Goal: Information Seeking & Learning: Learn about a topic

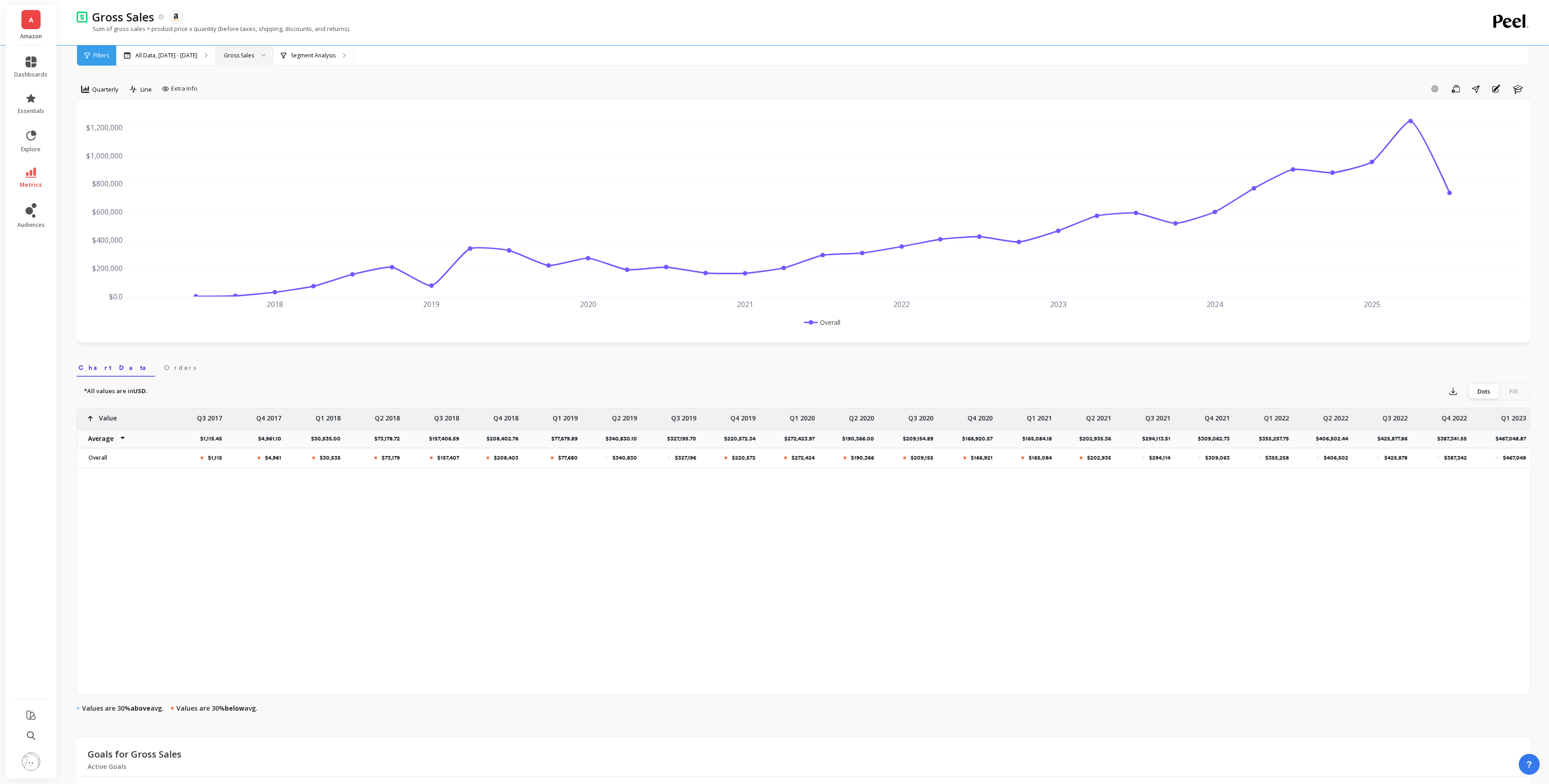
click at [266, 54] on div at bounding box center [261, 55] width 11 height 20
click at [324, 58] on p "Segment Analysis" at bounding box center [313, 56] width 45 height 8
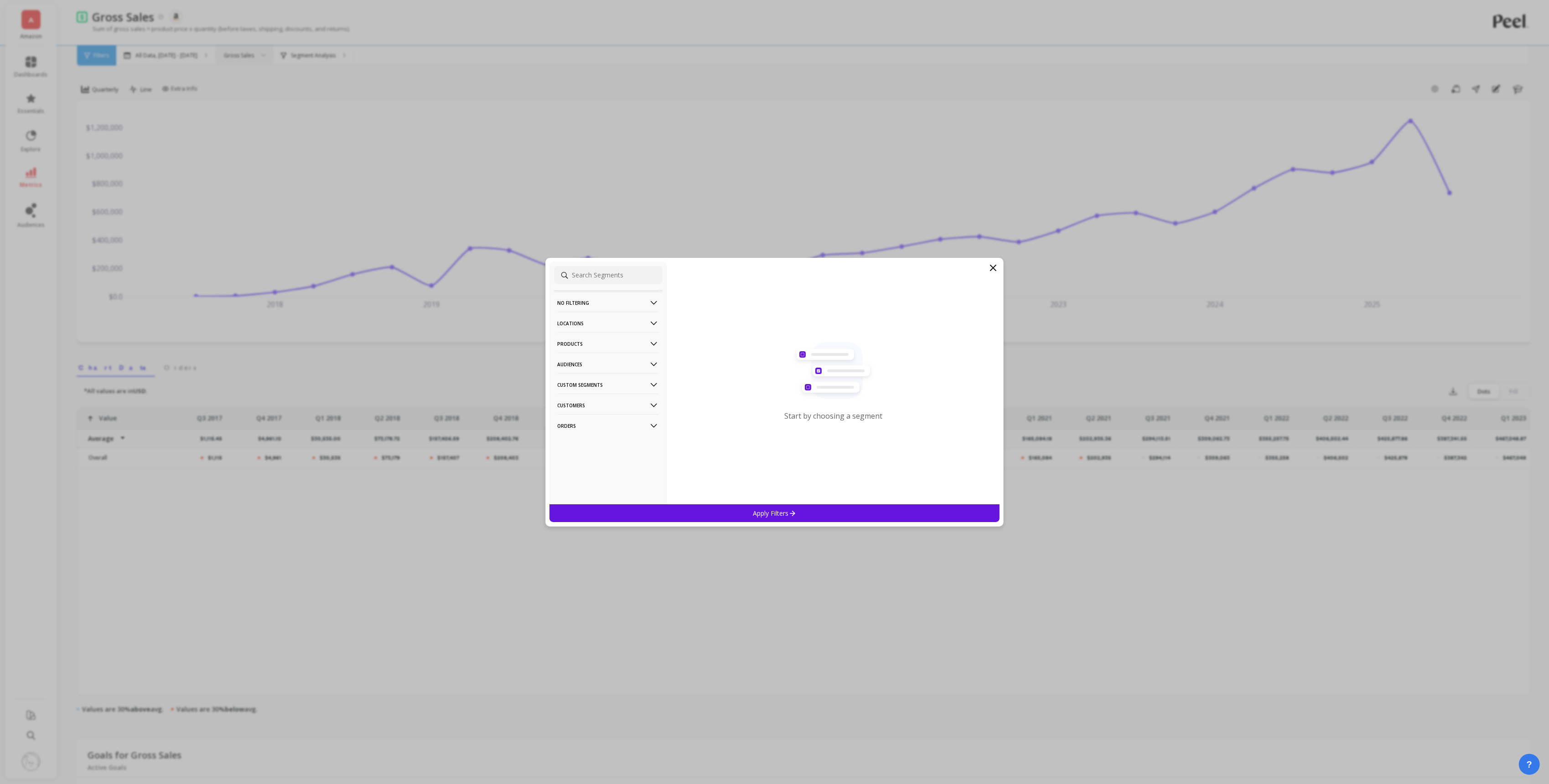
click at [631, 305] on p "No filtering" at bounding box center [609, 302] width 101 height 23
click at [630, 338] on p "Products" at bounding box center [609, 344] width 101 height 23
click at [603, 372] on div "Product Collections" at bounding box center [609, 376] width 108 height 14
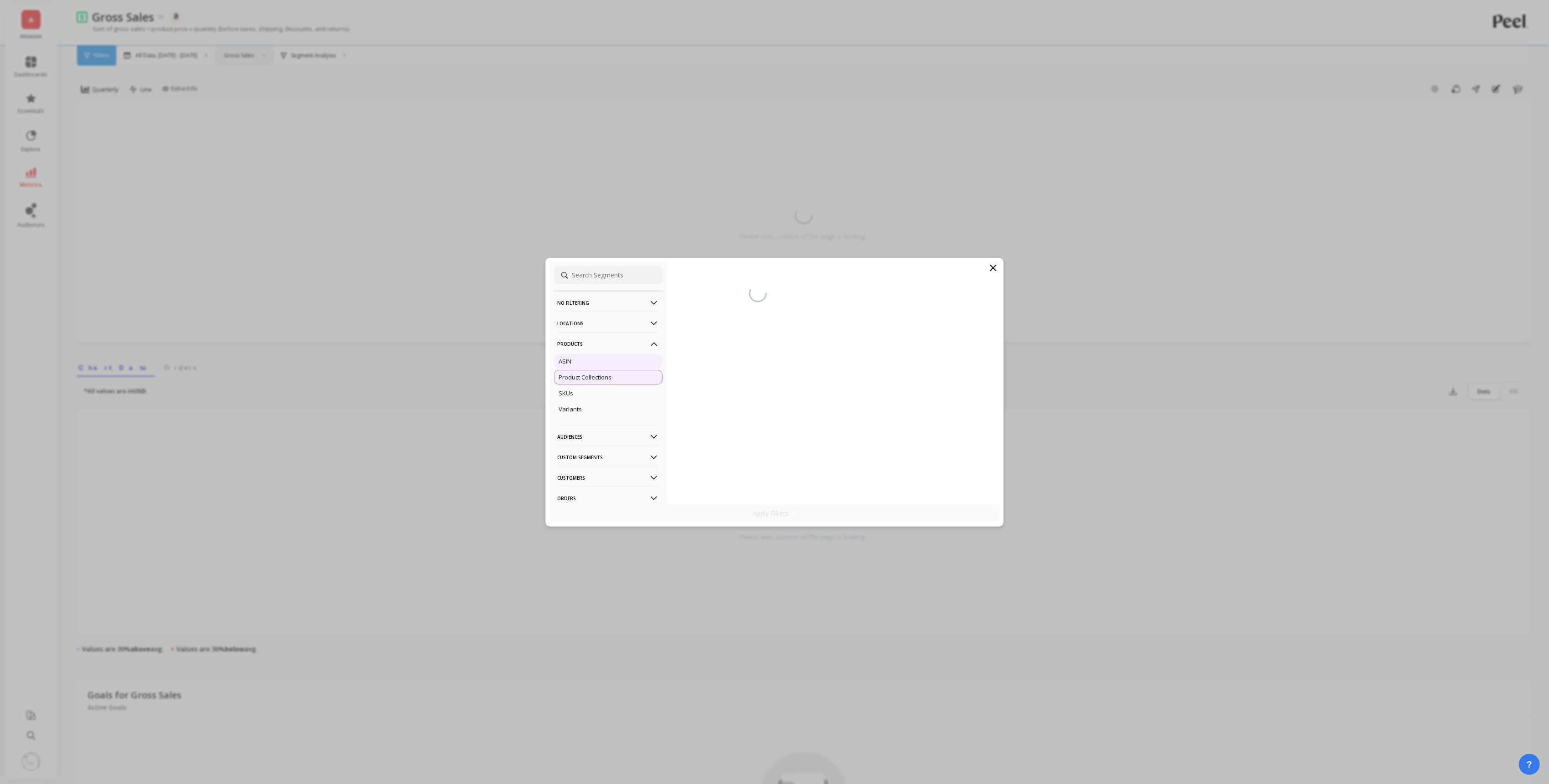
click at [604, 368] on div "ASIN" at bounding box center [609, 361] width 108 height 14
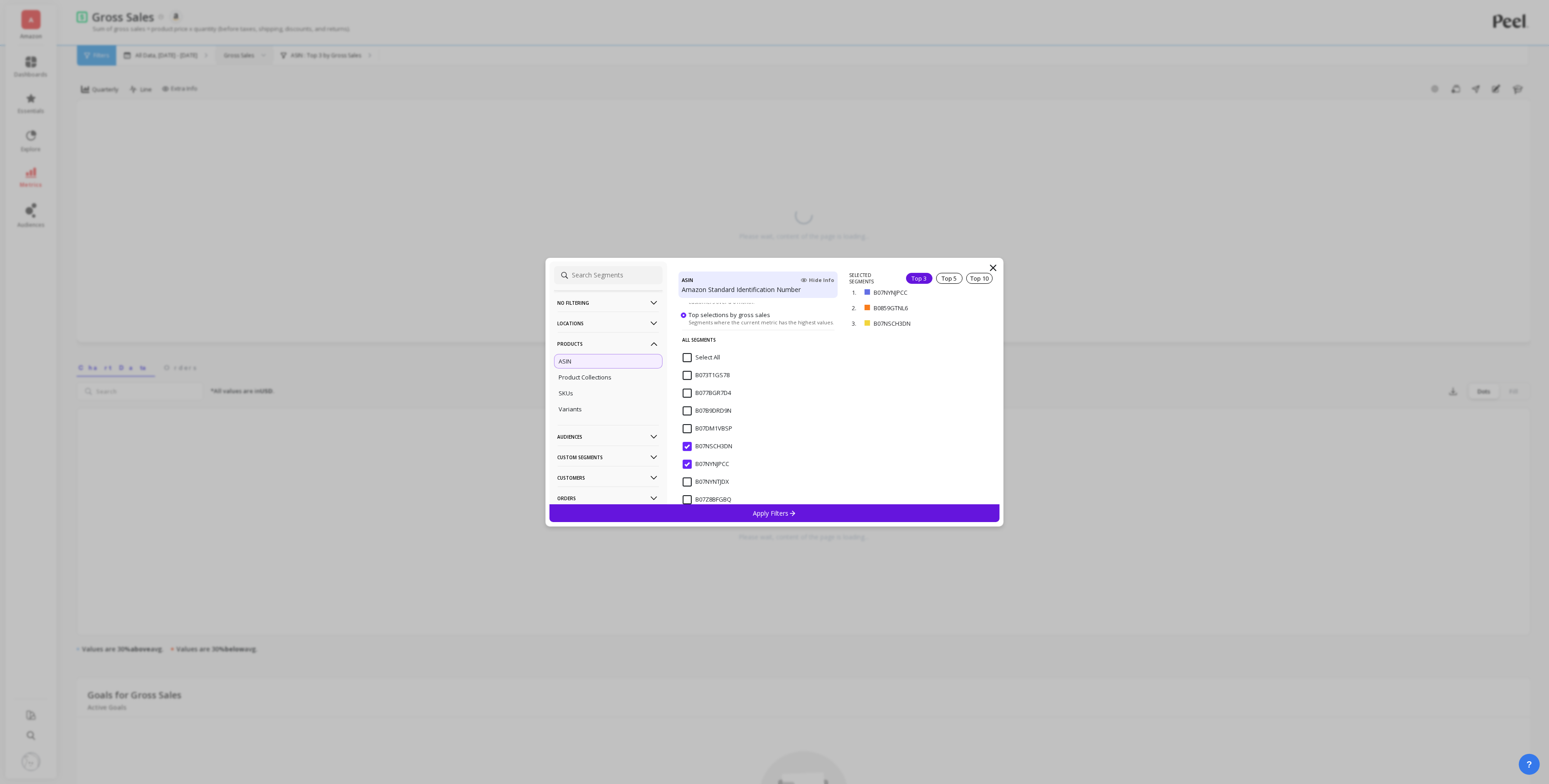
scroll to position [93, 0]
click at [687, 439] on input "B07NSCH3DN" at bounding box center [707, 441] width 49 height 10
click at [683, 380] on input "B0859GTNL6" at bounding box center [706, 380] width 47 height 10
click at [750, 507] on div "Apply Filters" at bounding box center [775, 513] width 451 height 18
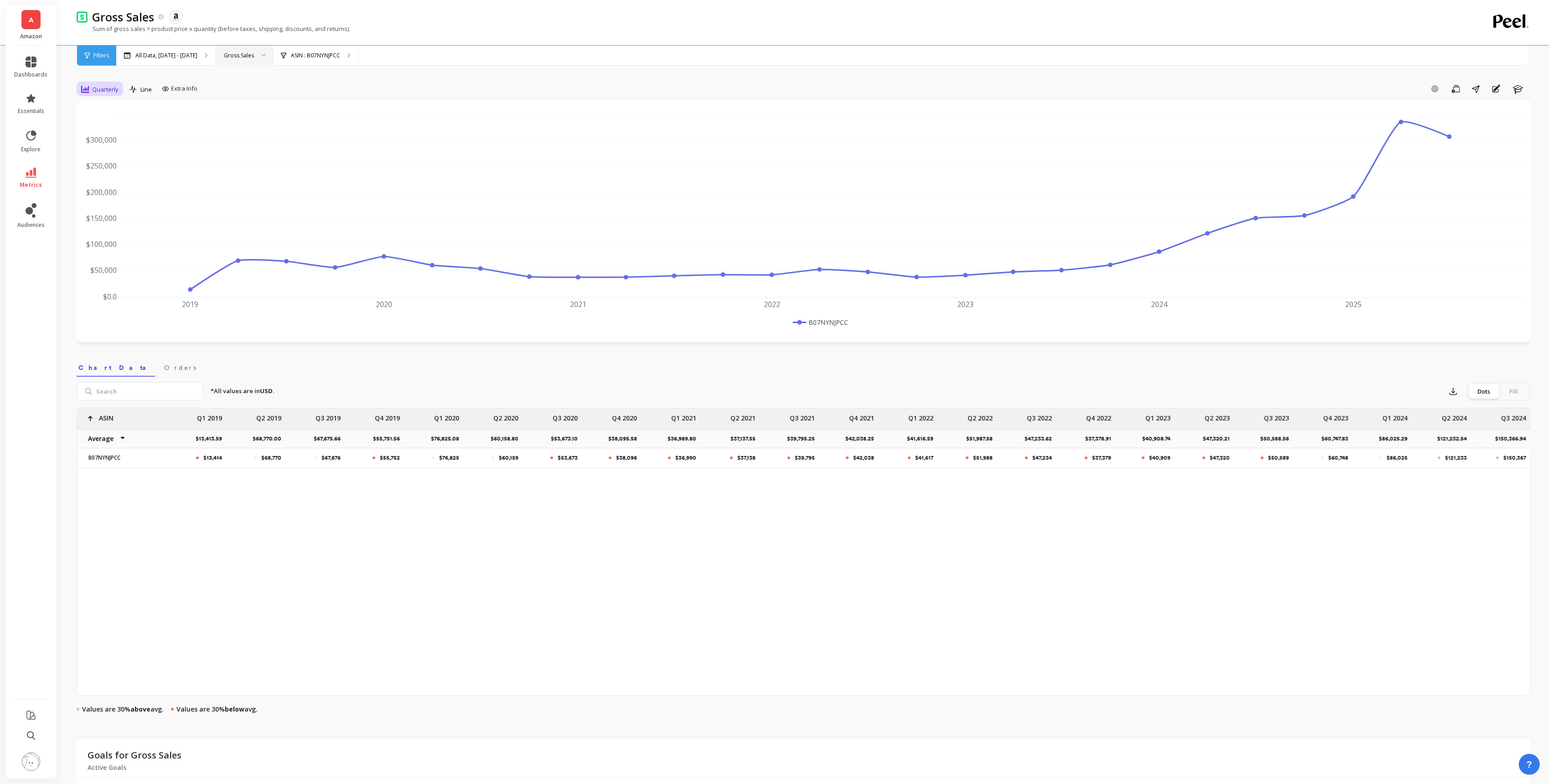
click at [112, 90] on span "Quarterly" at bounding box center [106, 89] width 27 height 9
click at [447, 89] on div "Add Goal Save Share Annotations Learn" at bounding box center [866, 88] width 1330 height 14
click at [110, 86] on span "Quarterly" at bounding box center [106, 89] width 27 height 9
click at [106, 210] on div "Yearly" at bounding box center [110, 214] width 52 height 9
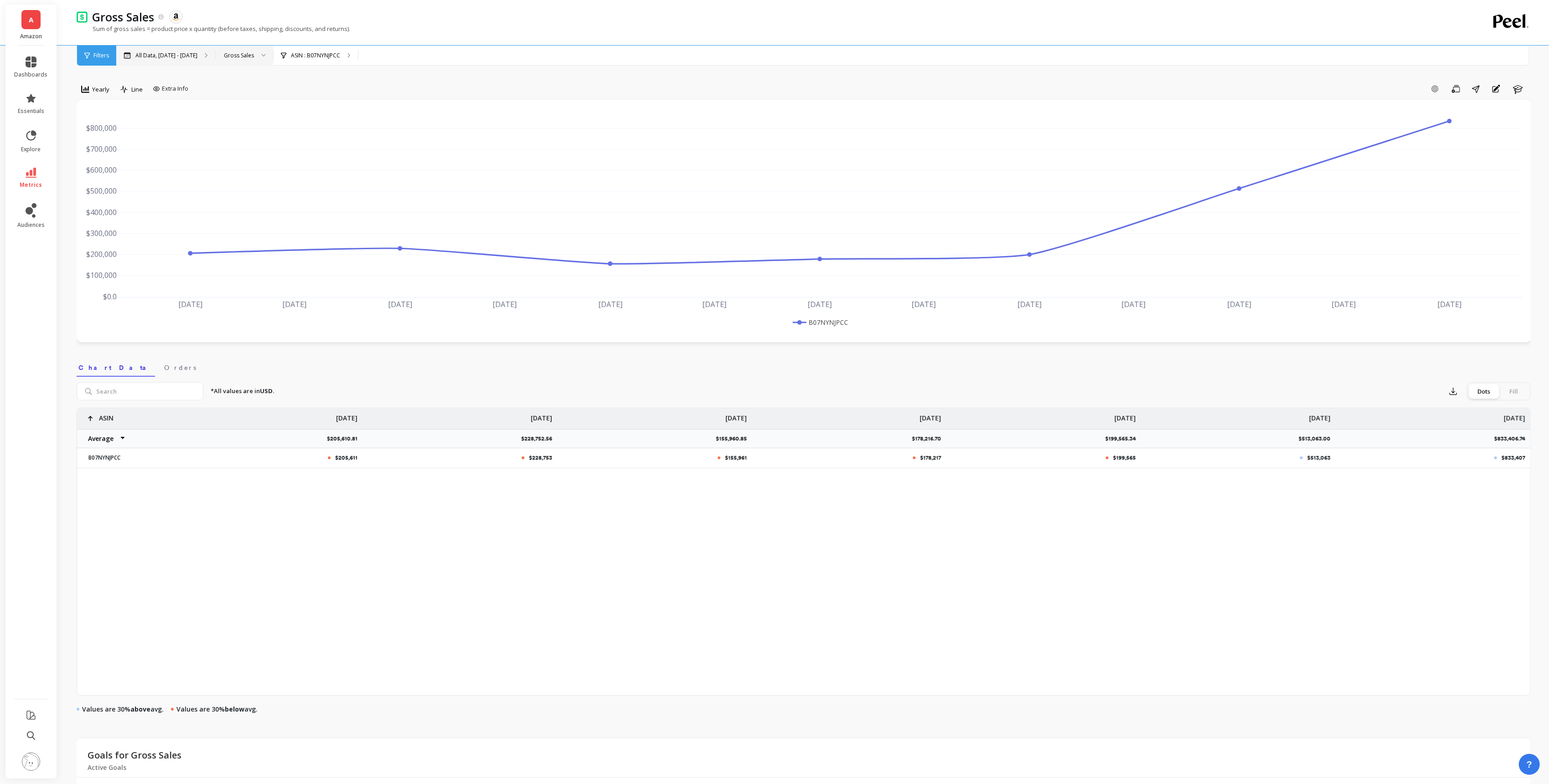
click at [183, 52] on p "All Data, [DATE] - [DATE]" at bounding box center [165, 56] width 62 height 8
click at [103, 88] on span "Yearly" at bounding box center [101, 89] width 17 height 9
click at [121, 163] on div "6-week rolling" at bounding box center [110, 165] width 52 height 9
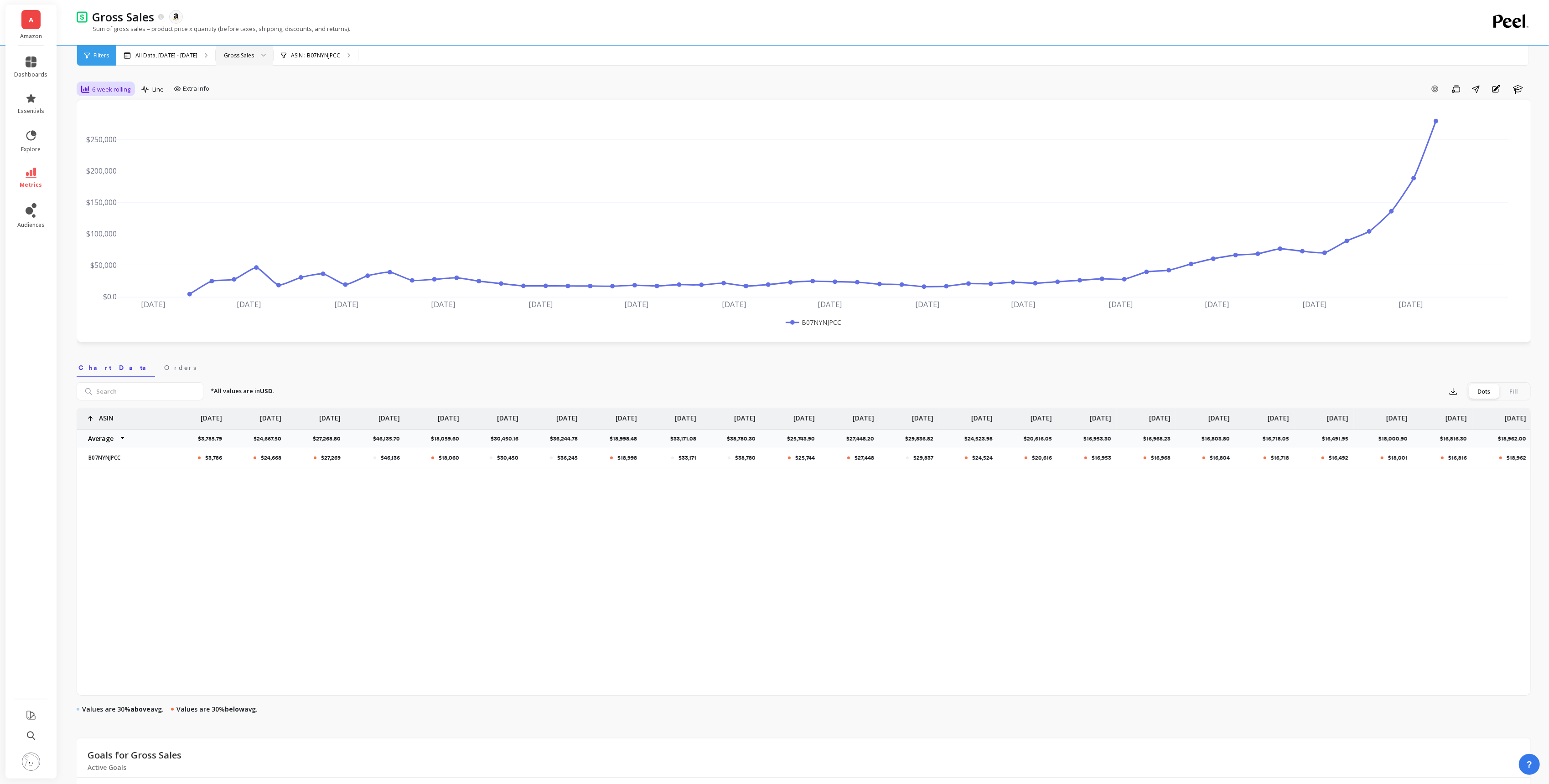
click at [112, 83] on div "6-week rolling" at bounding box center [106, 89] width 55 height 15
click at [353, 48] on div "ASIN : B07NYNJPCC" at bounding box center [316, 55] width 85 height 20
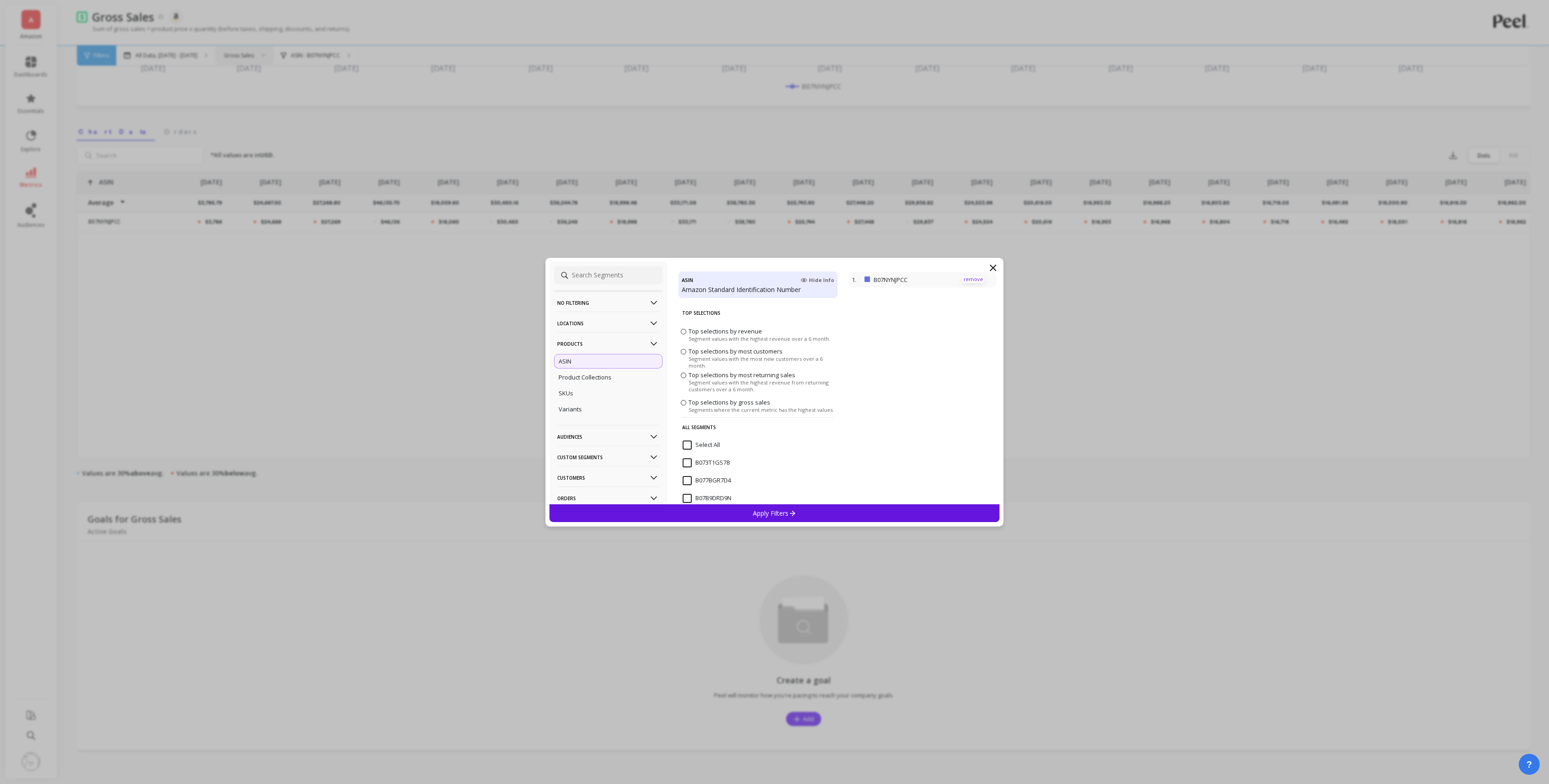
click at [973, 281] on p "remove" at bounding box center [973, 279] width 23 height 7
click at [614, 303] on p "No filtering" at bounding box center [609, 302] width 101 height 23
click at [614, 324] on p "Locations" at bounding box center [609, 323] width 101 height 23
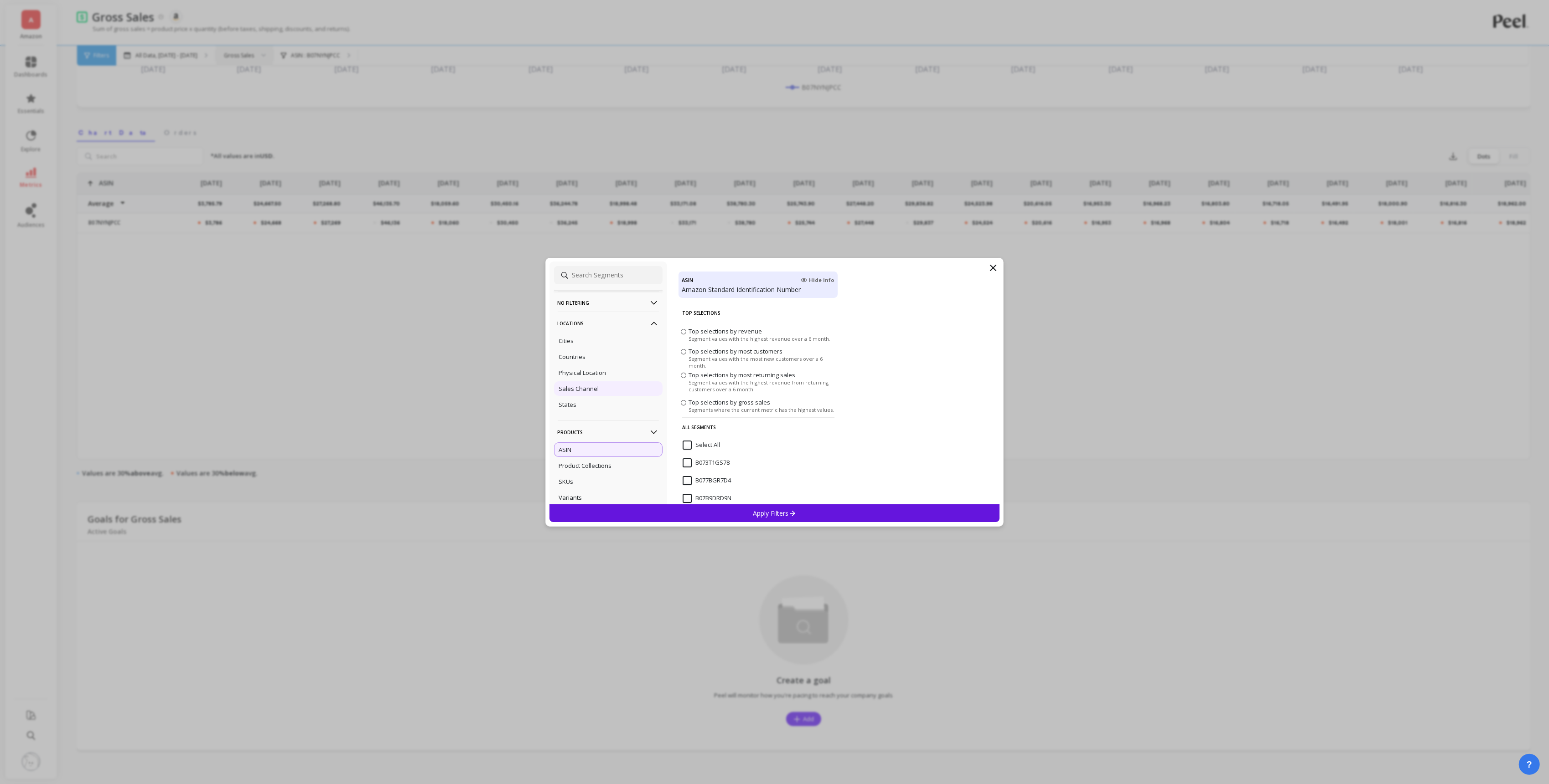
click at [602, 390] on div "Sales Channel" at bounding box center [609, 388] width 108 height 14
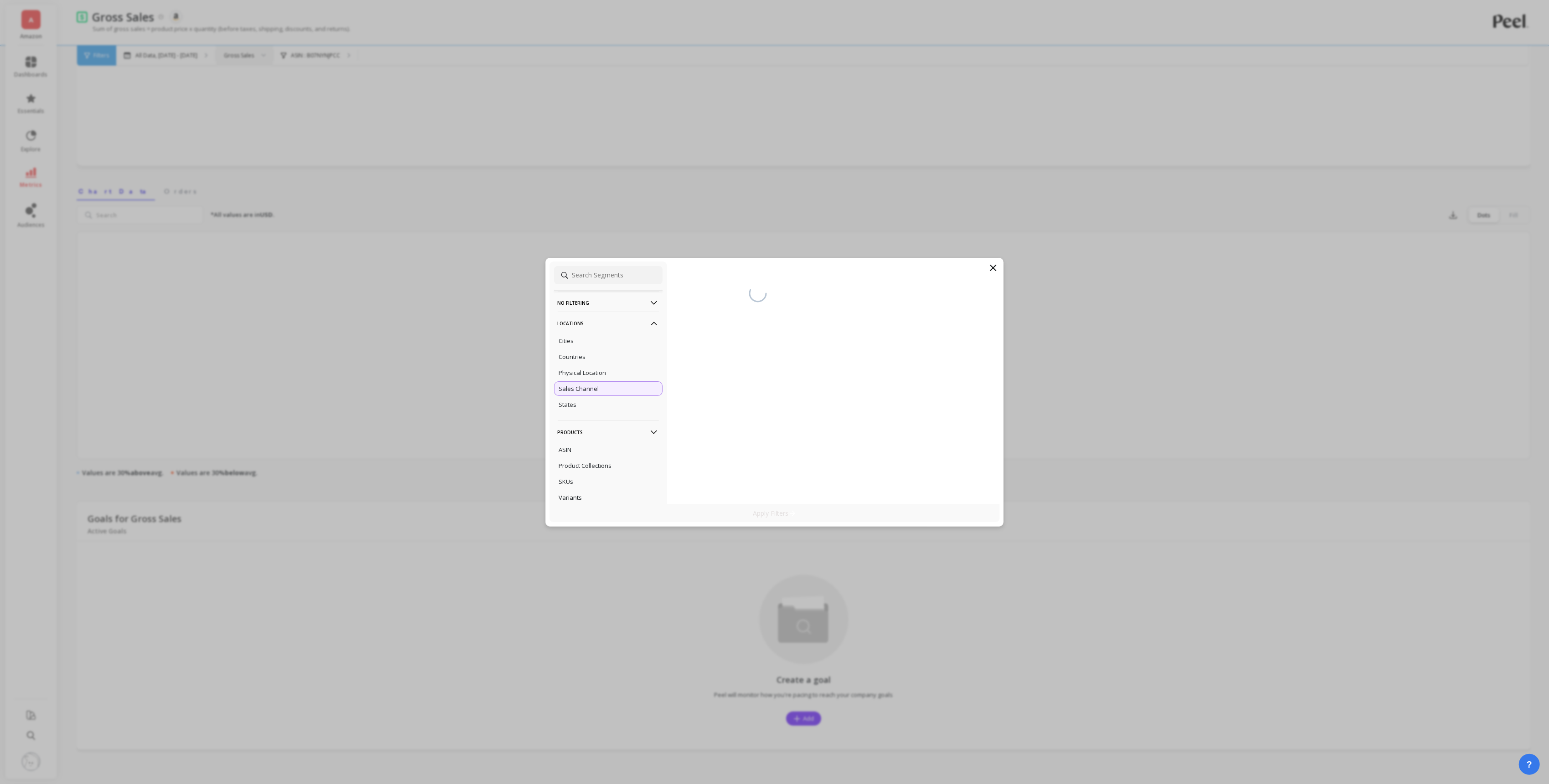
scroll to position [176, 0]
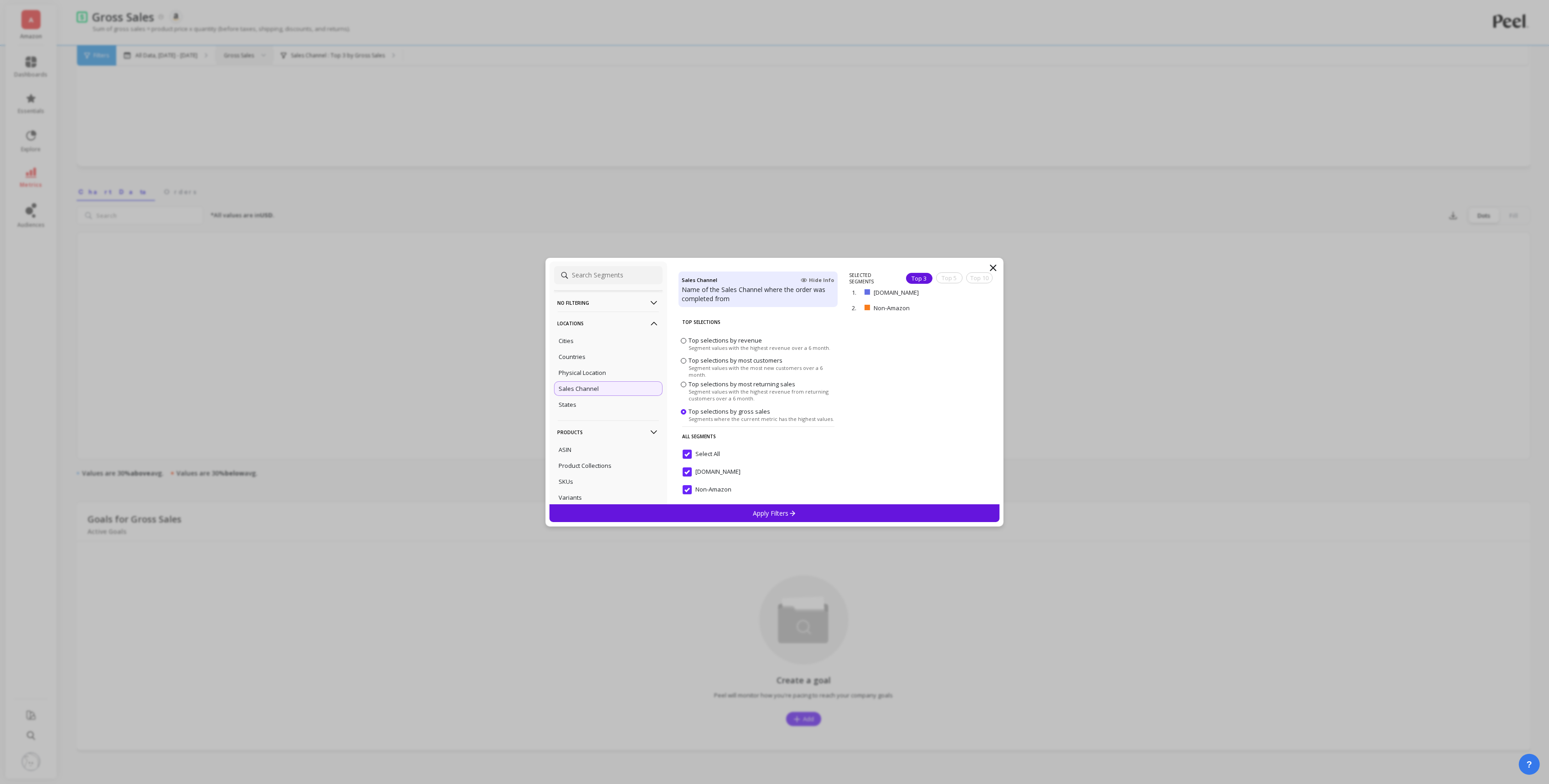
scroll to position [4, 0]
click at [614, 362] on div "Countries" at bounding box center [609, 356] width 108 height 14
click at [610, 370] on div "Physical Location" at bounding box center [609, 373] width 108 height 14
click at [602, 343] on div "Cities" at bounding box center [609, 340] width 108 height 14
click at [763, 510] on p "Apply Filters" at bounding box center [775, 513] width 44 height 9
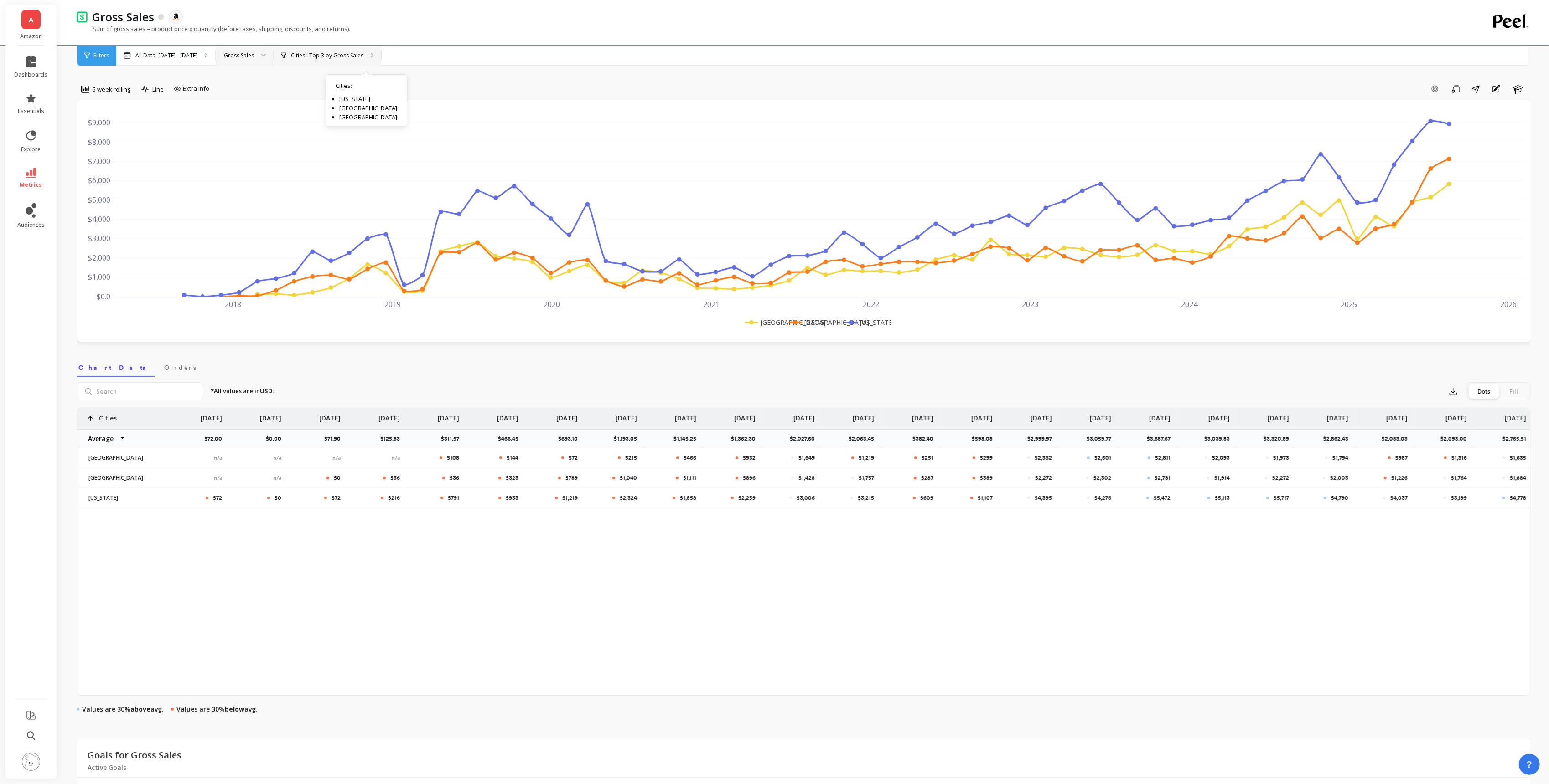
click at [360, 53] on p "Cities : Top 3 by Gross Sales" at bounding box center [327, 56] width 72 height 8
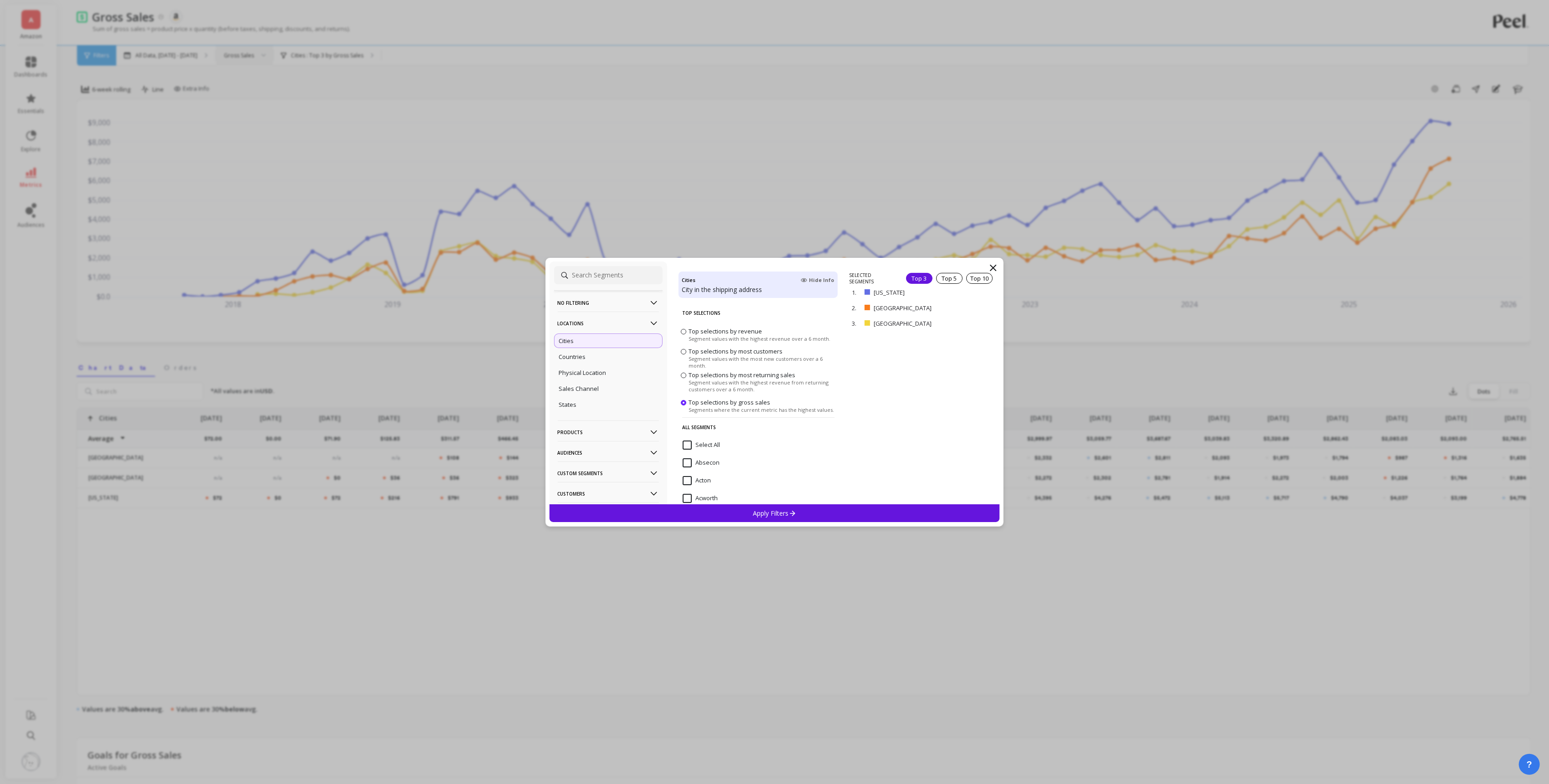
click at [619, 435] on p "Products" at bounding box center [609, 432] width 101 height 23
click at [629, 411] on p "Audiences" at bounding box center [609, 411] width 101 height 23
click at [615, 427] on p "Custom Segments" at bounding box center [609, 431] width 101 height 23
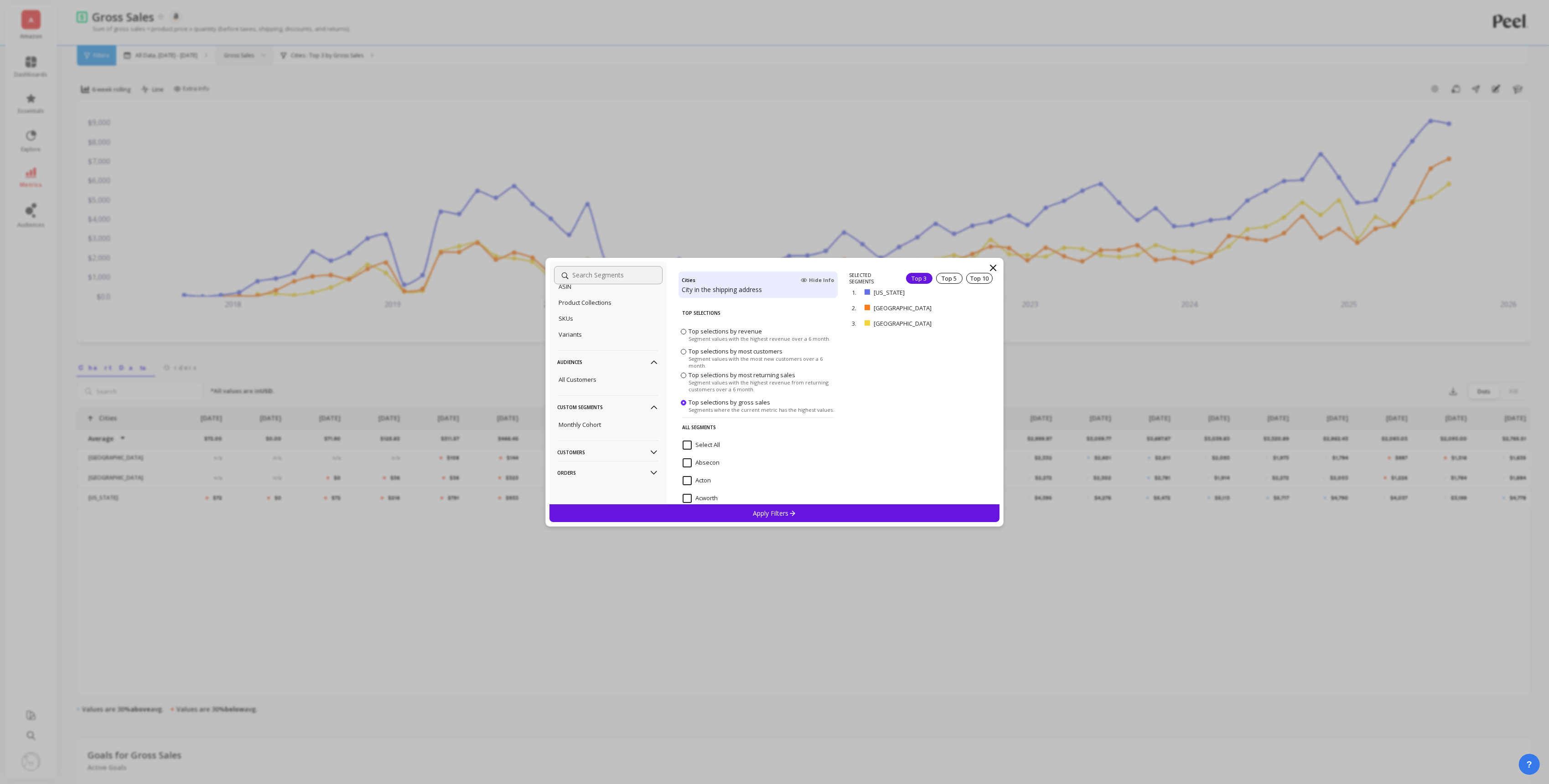
scroll to position [166, 0]
click at [604, 452] on p "Customers" at bounding box center [609, 452] width 101 height 23
click at [607, 447] on div "Subscriptions" at bounding box center [609, 445] width 108 height 14
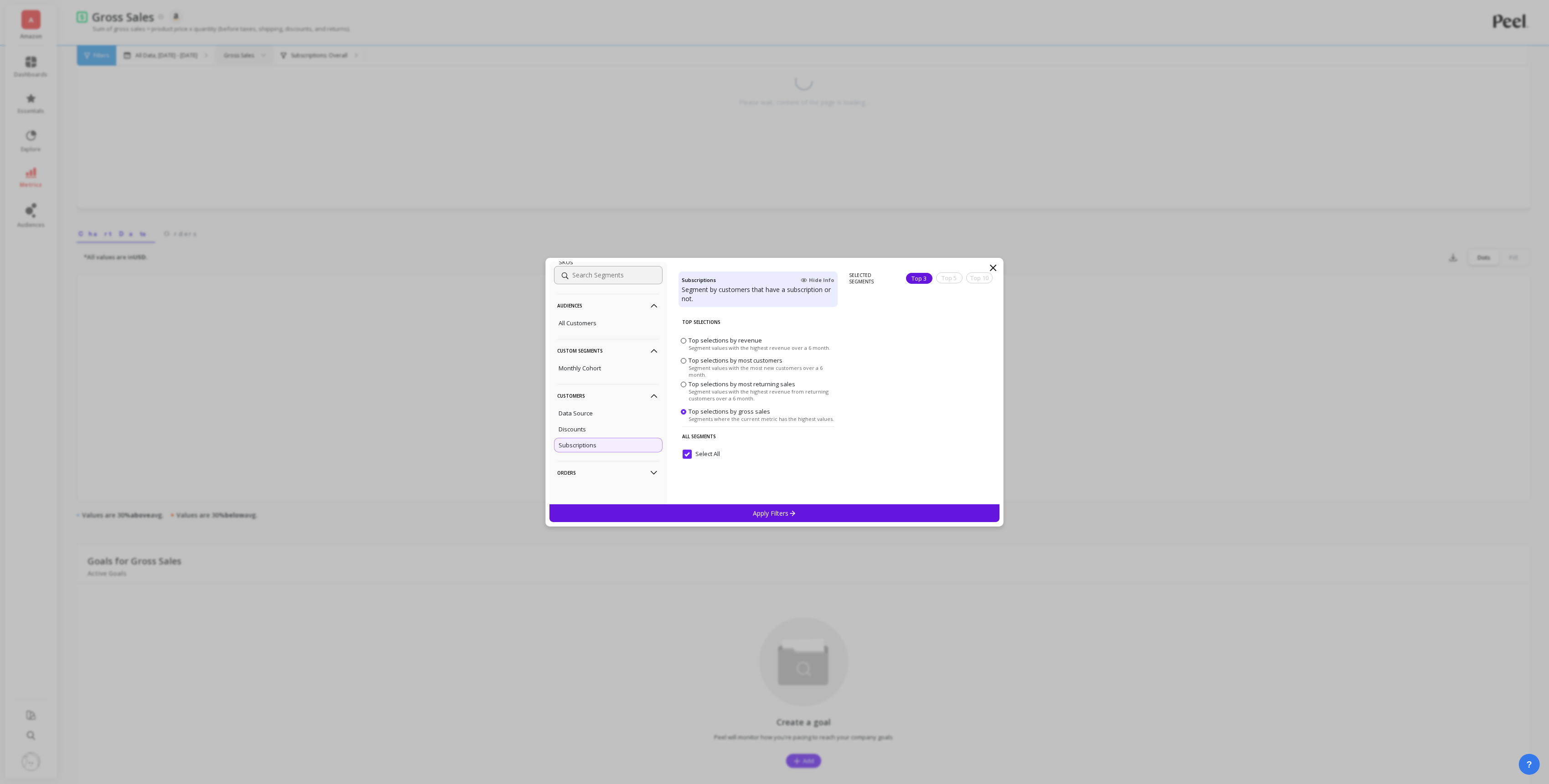
scroll to position [150, 0]
click at [608, 471] on p "Orders" at bounding box center [609, 472] width 101 height 23
click at [804, 506] on div "Apply Filters" at bounding box center [775, 513] width 451 height 18
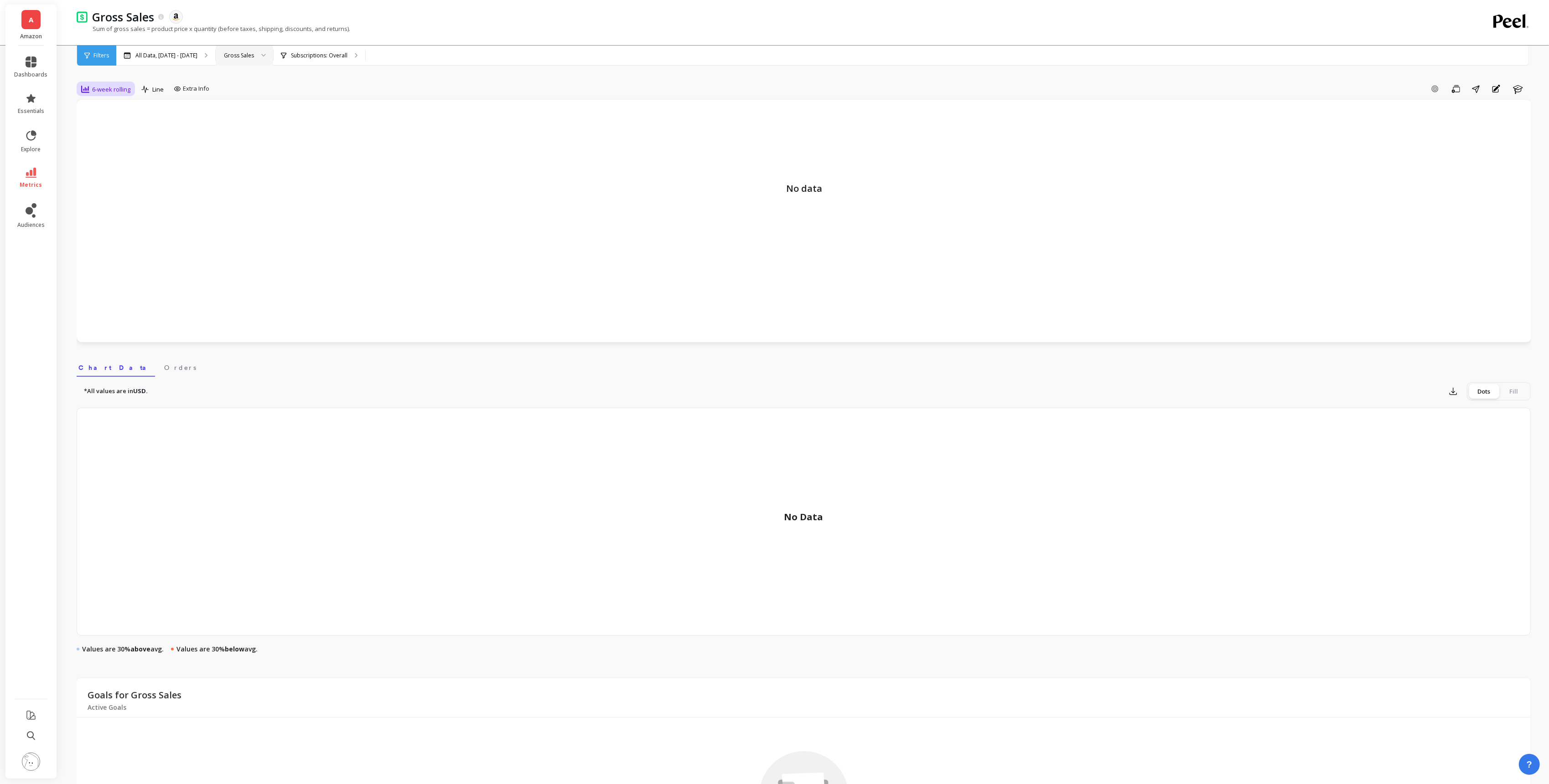
click at [109, 93] on span "6-week rolling" at bounding box center [111, 89] width 38 height 9
click at [124, 153] on div "7-day rolling" at bounding box center [110, 157] width 52 height 9
click at [365, 64] on div "Subscriptions: Overall Subscriptions :" at bounding box center [319, 55] width 91 height 20
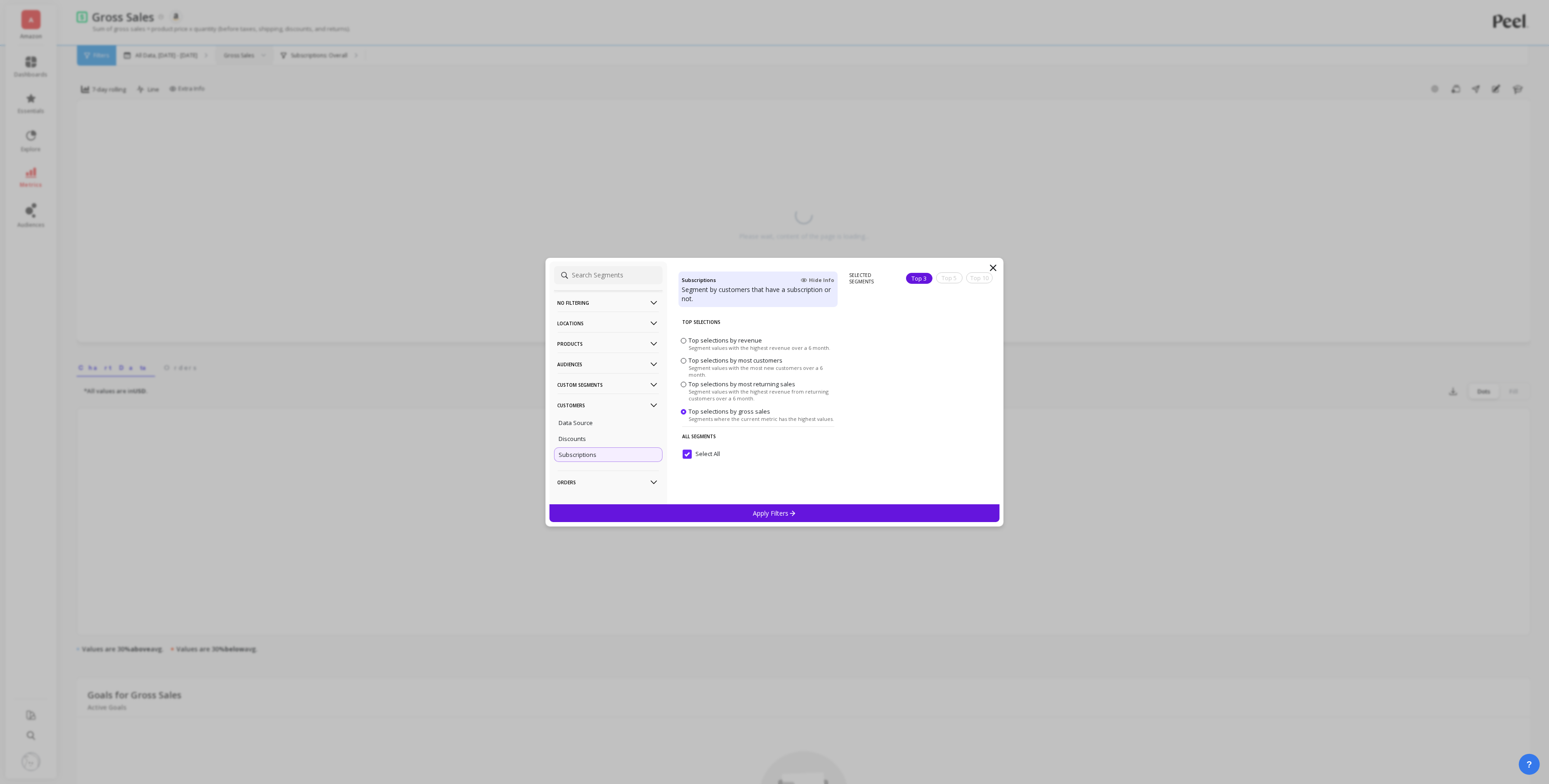
click at [575, 347] on p "Products" at bounding box center [609, 344] width 101 height 23
click at [583, 361] on div "ASIN" at bounding box center [609, 361] width 108 height 14
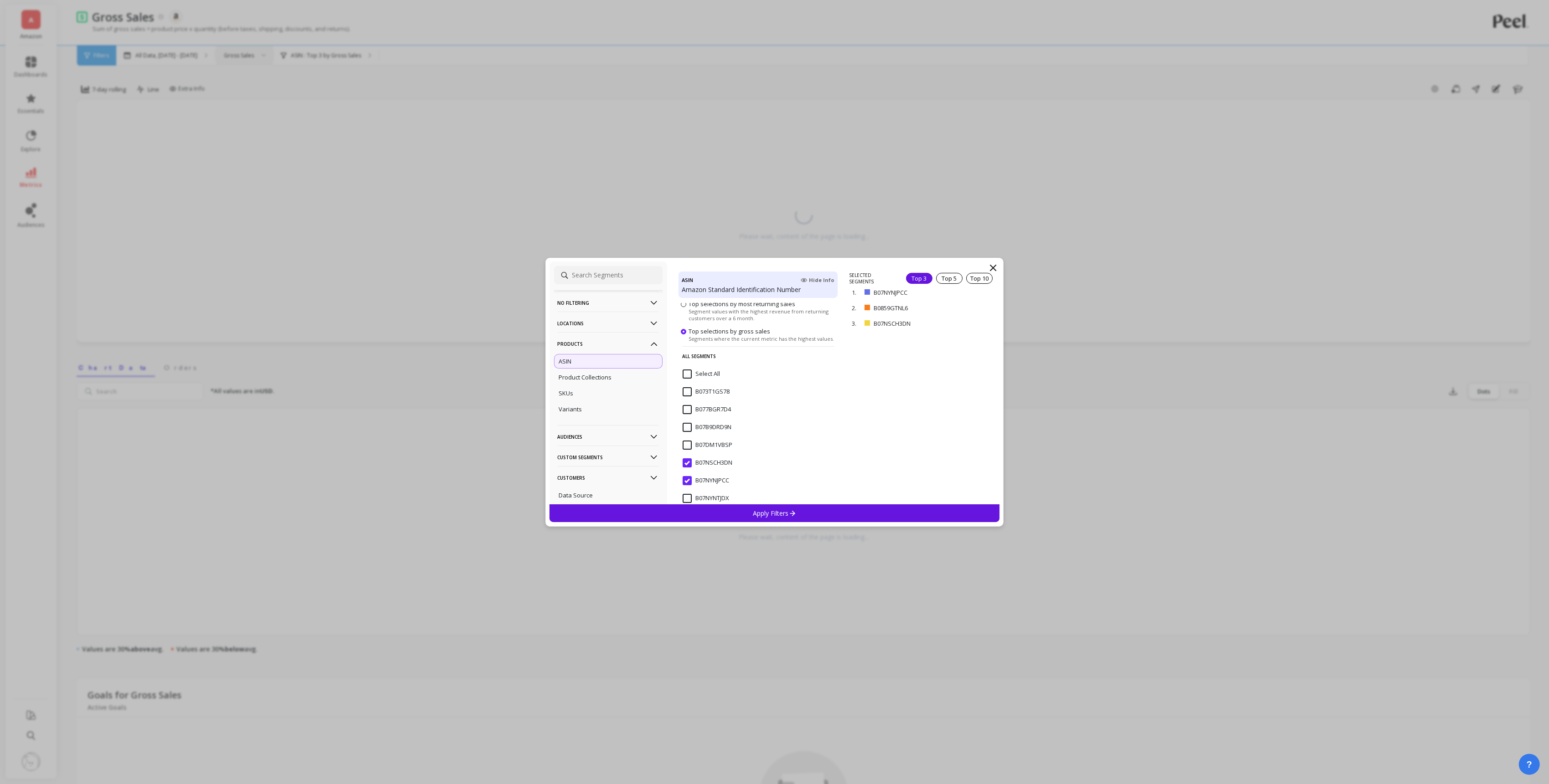
scroll to position [72, 0]
click at [688, 466] on input "B07NSCH3DN" at bounding box center [707, 463] width 49 height 10
click at [734, 510] on div "Apply Filters" at bounding box center [775, 513] width 451 height 18
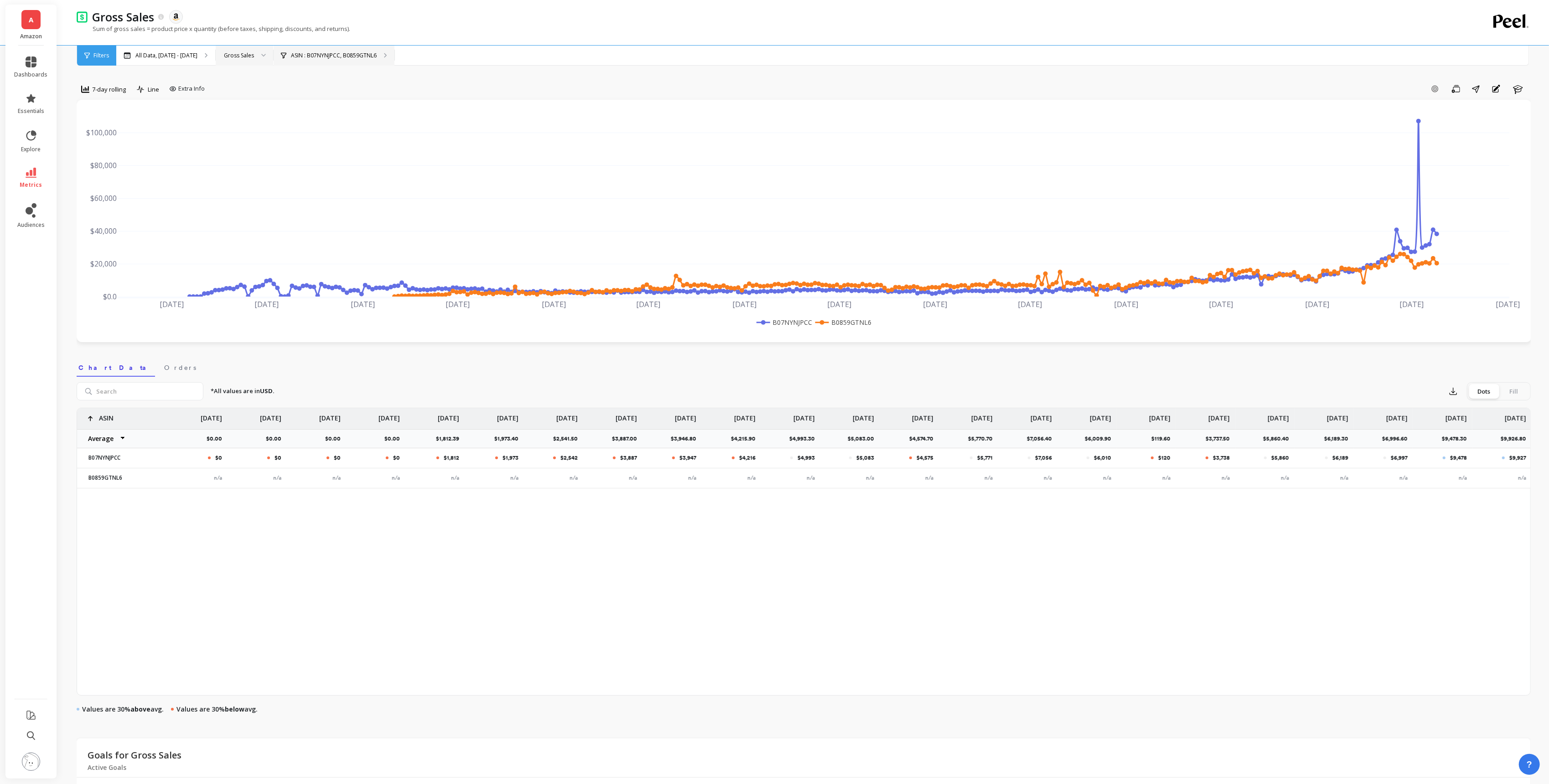
click at [395, 51] on div "ASIN : B07NYNJPCC, B0859GTNL6" at bounding box center [334, 55] width 121 height 20
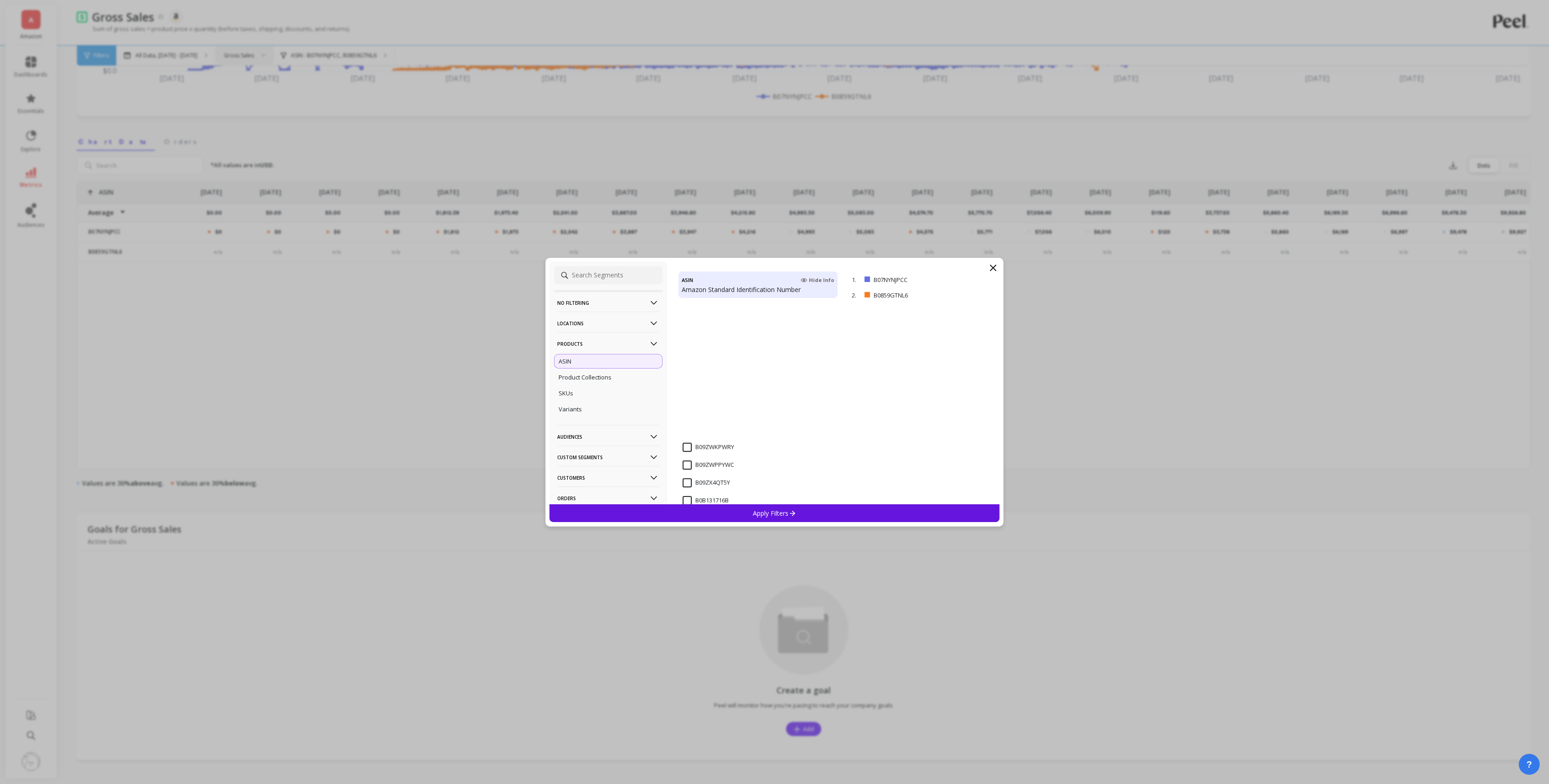
scroll to position [327, 0]
click at [683, 366] on input "B0859GTNL6" at bounding box center [706, 368] width 47 height 10
click at [750, 509] on div "Apply Filters" at bounding box center [775, 513] width 451 height 18
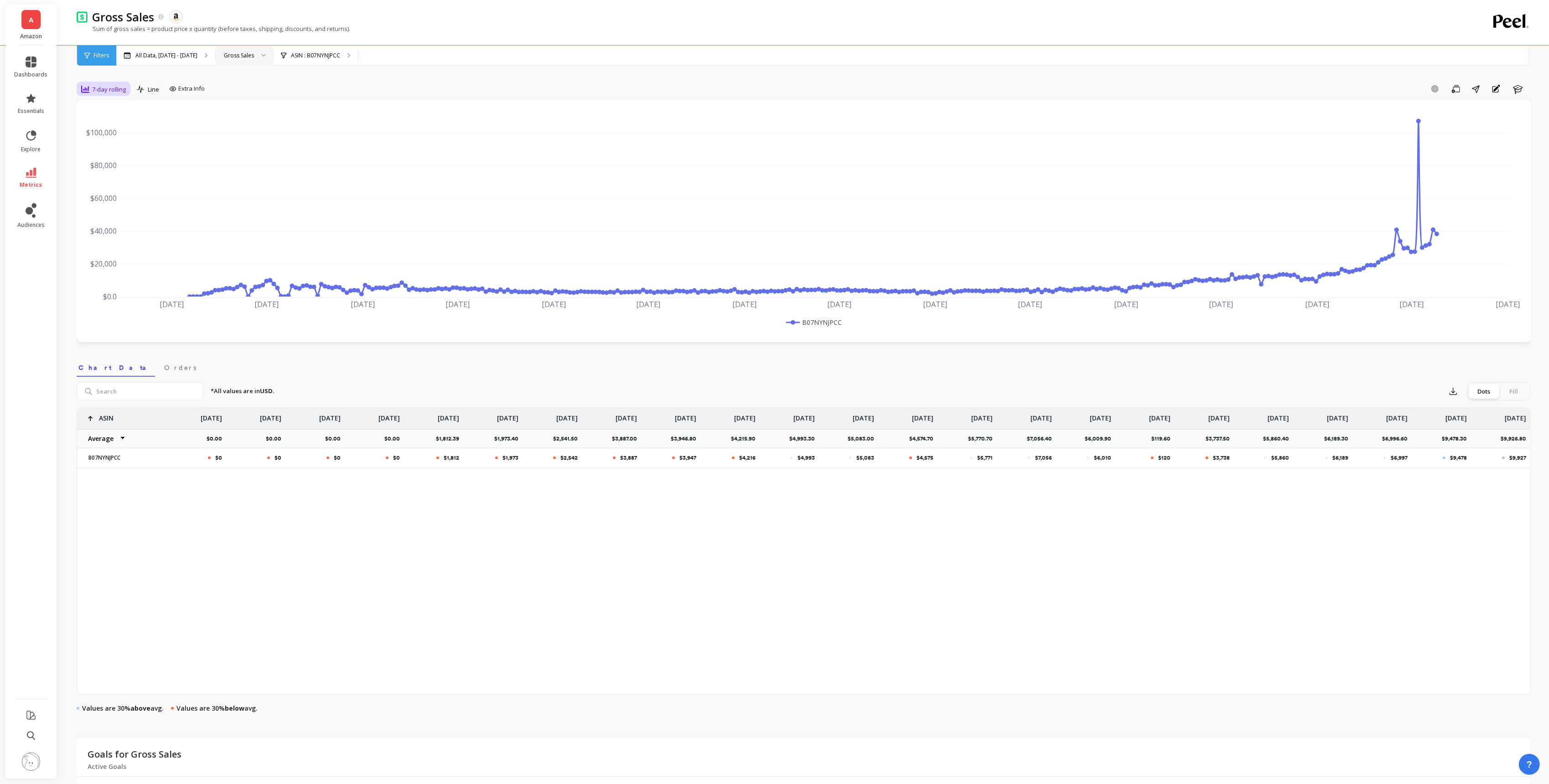
click at [118, 85] on div "7-day rolling" at bounding box center [103, 89] width 45 height 11
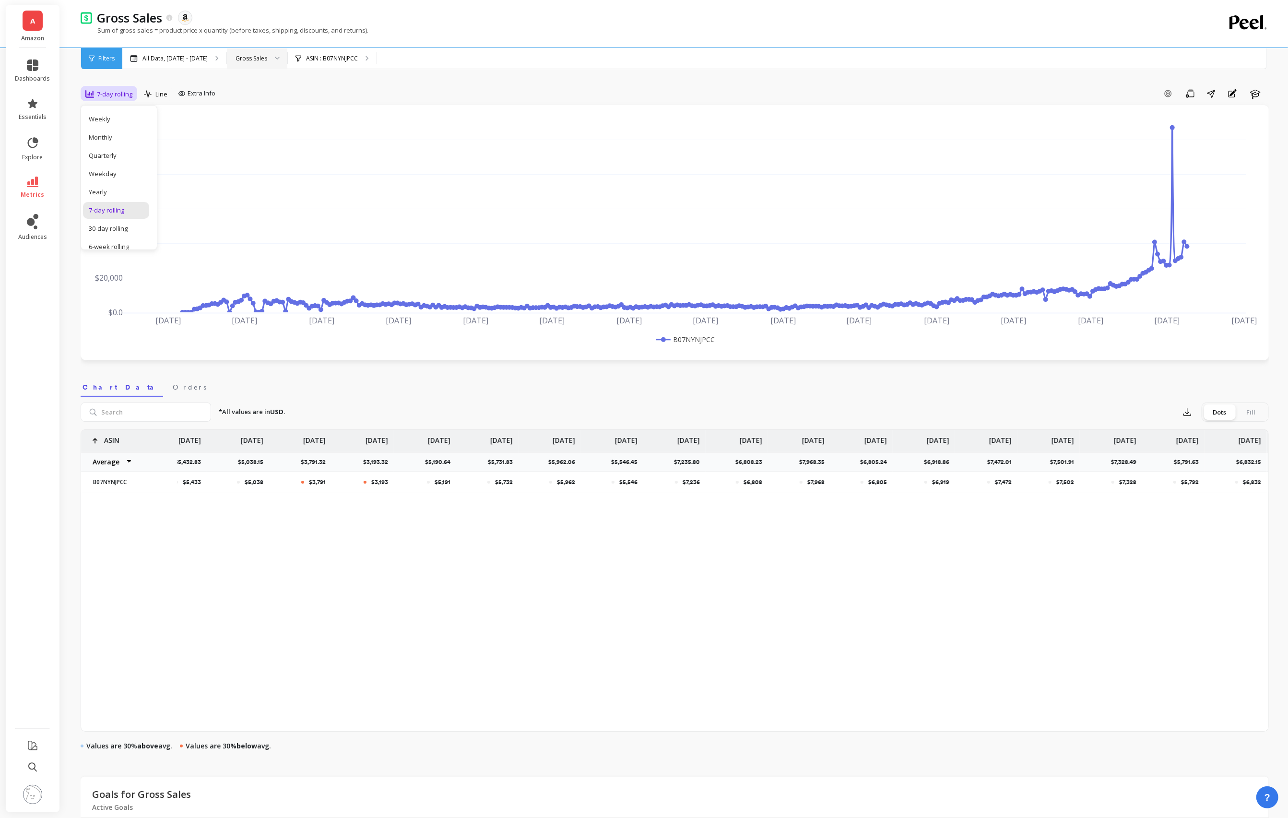
scroll to position [0, 15795]
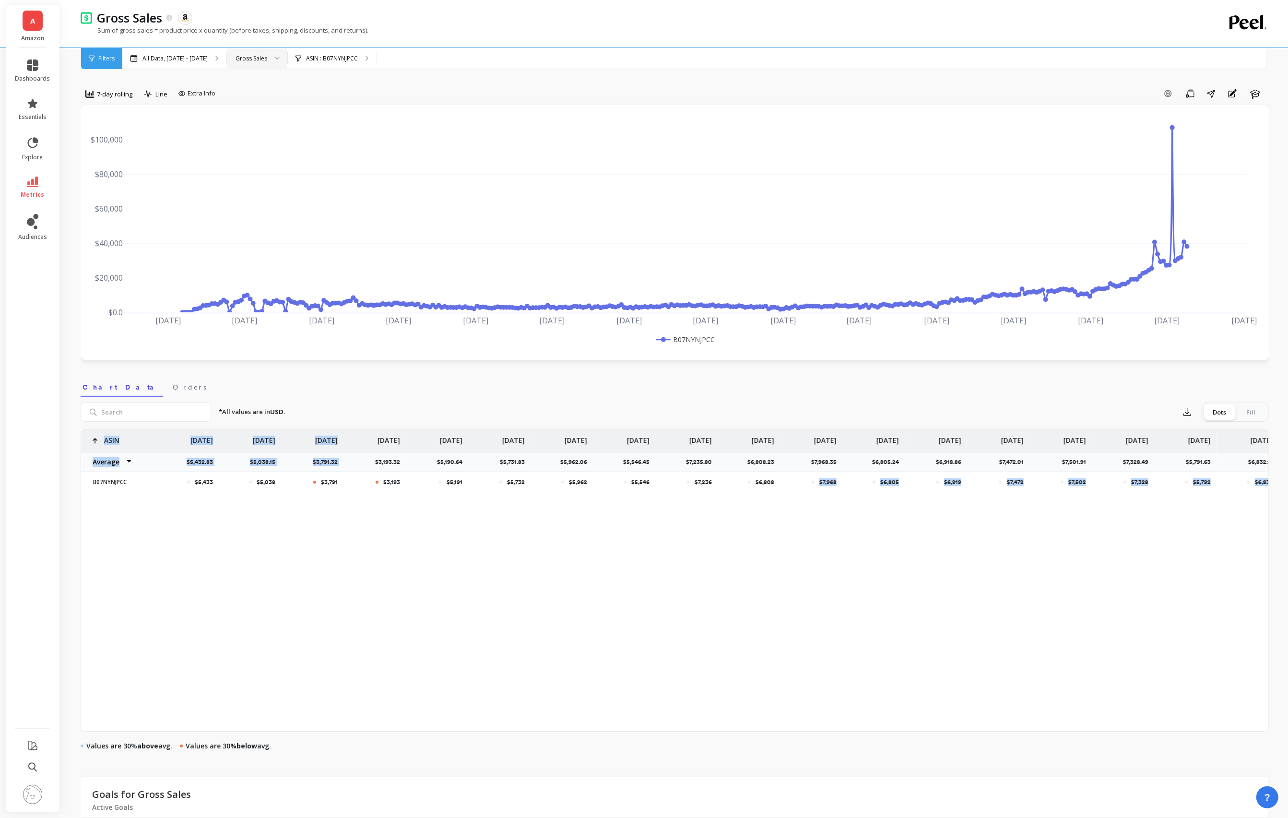
drag, startPoint x: 378, startPoint y: 441, endPoint x: 834, endPoint y: 473, distance: 457.3
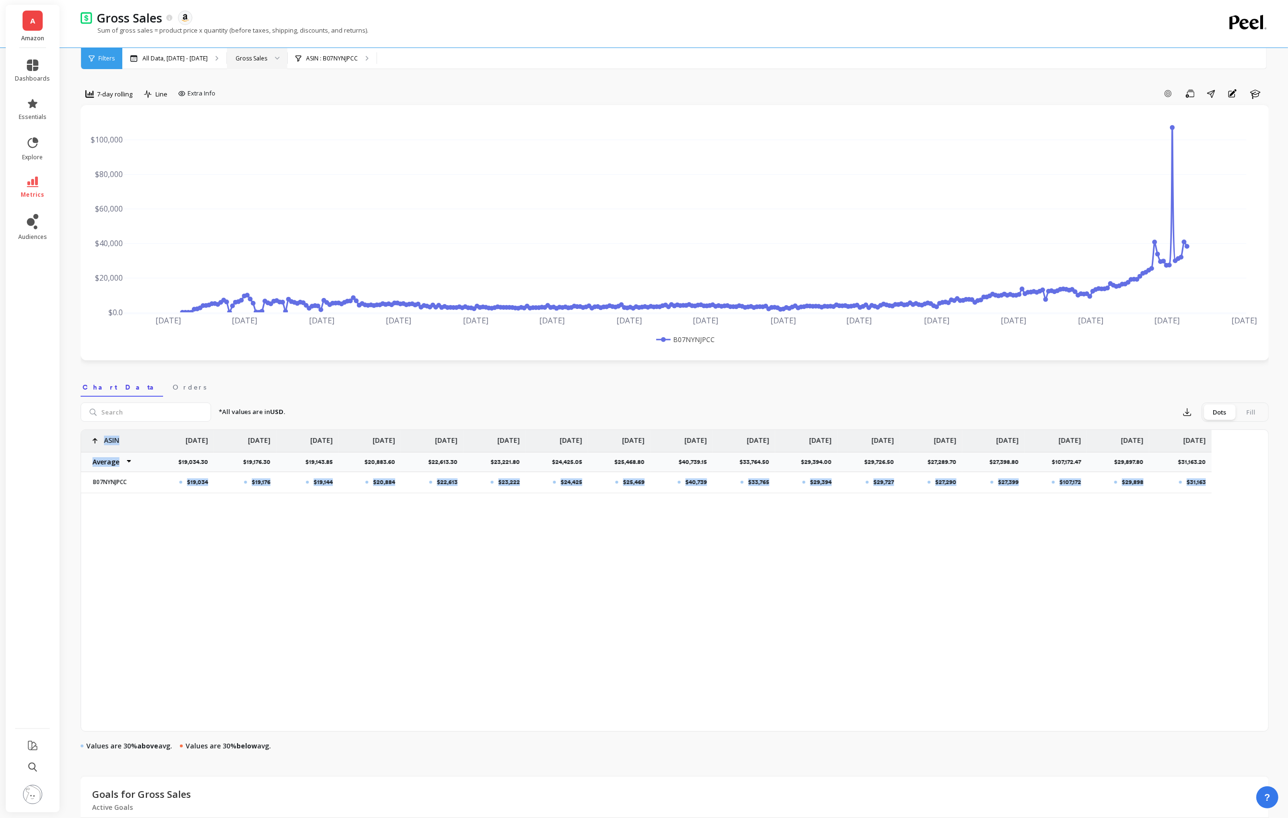
scroll to position [0, 20231]
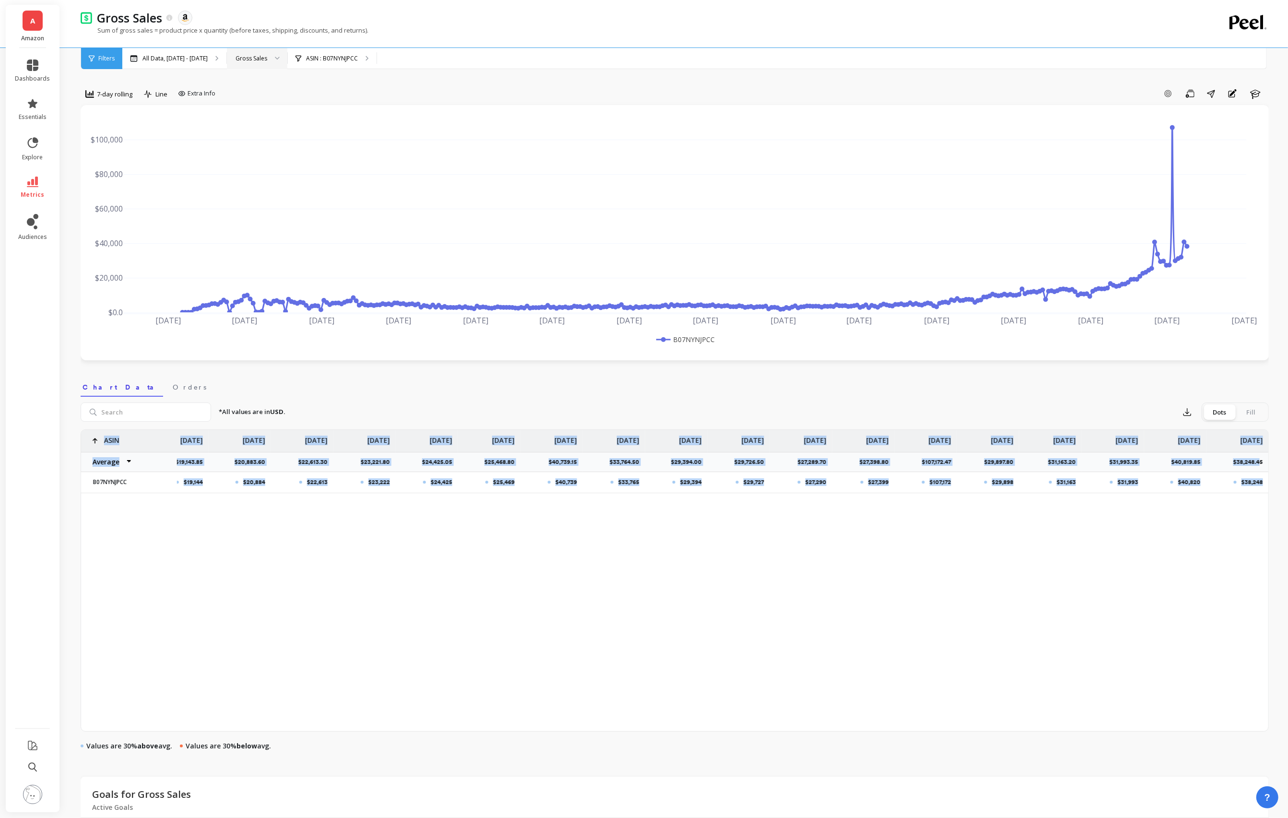
click at [1259, 458] on p "$38,248.45" at bounding box center [1250, 462] width 35 height 8
copy div "$17,360 $19,034 $19,176 $19,144 $20,884 $22,613 $23,222 $24,425 $25,469 $40,739…"
click at [125, 94] on span "7-day rolling" at bounding box center [114, 94] width 35 height 9
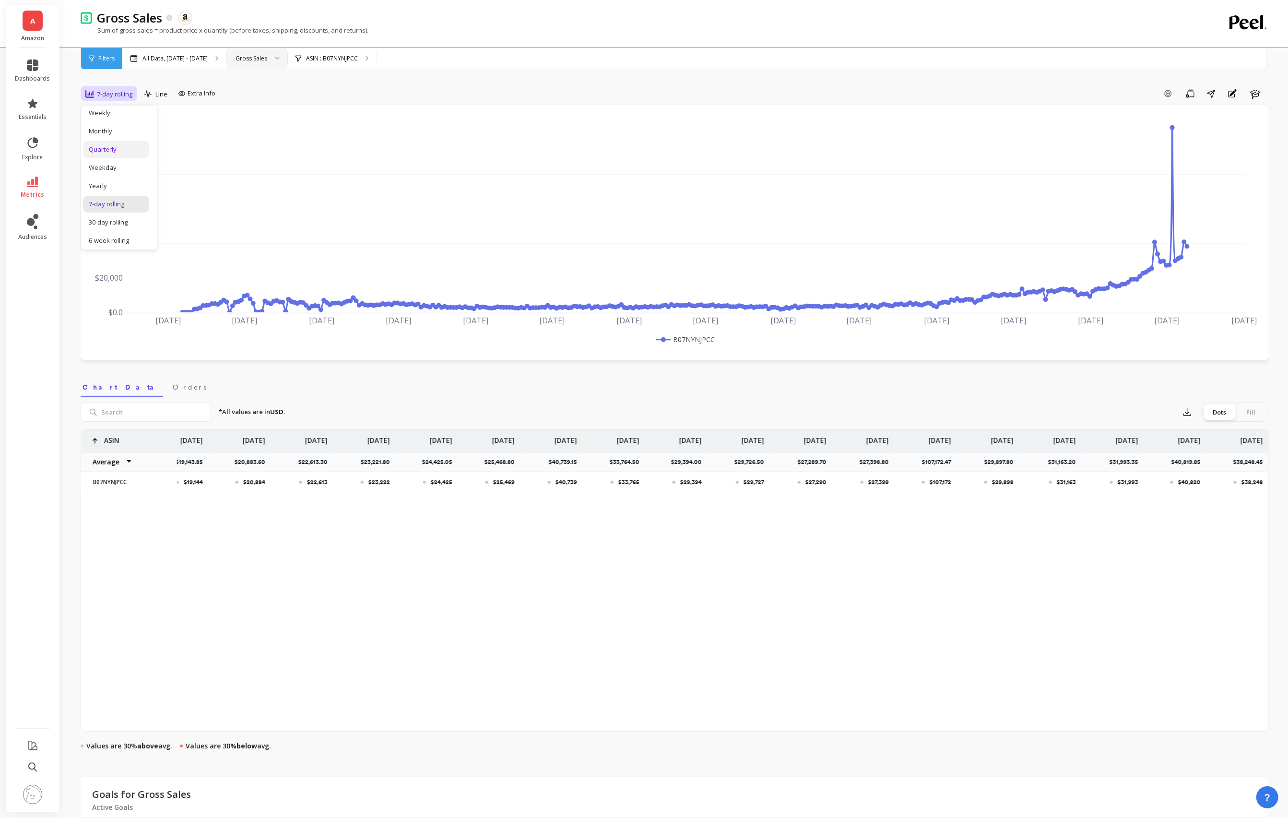
scroll to position [48, 0]
click at [110, 177] on div "Yearly" at bounding box center [116, 176] width 55 height 9
